Goal: Navigation & Orientation: Find specific page/section

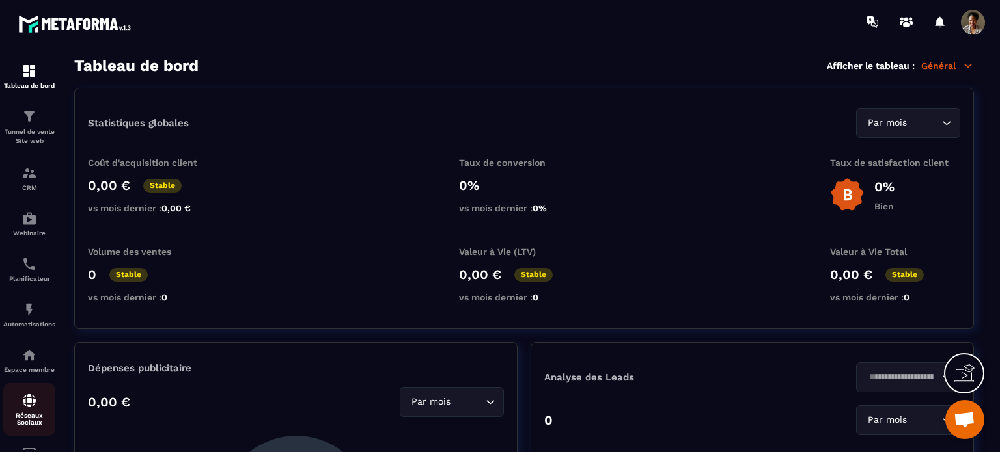
click at [26, 405] on img at bounding box center [29, 401] width 16 height 16
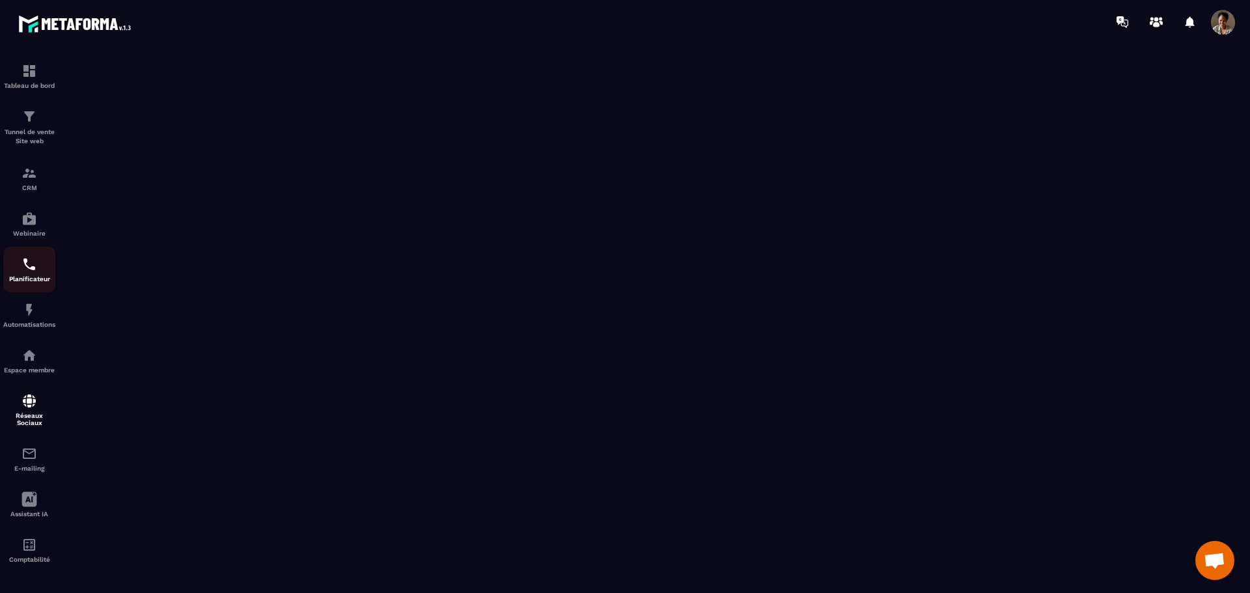
click at [26, 264] on img at bounding box center [29, 264] width 16 height 16
click at [26, 268] on img at bounding box center [29, 264] width 16 height 16
